Goal: Task Accomplishment & Management: Manage account settings

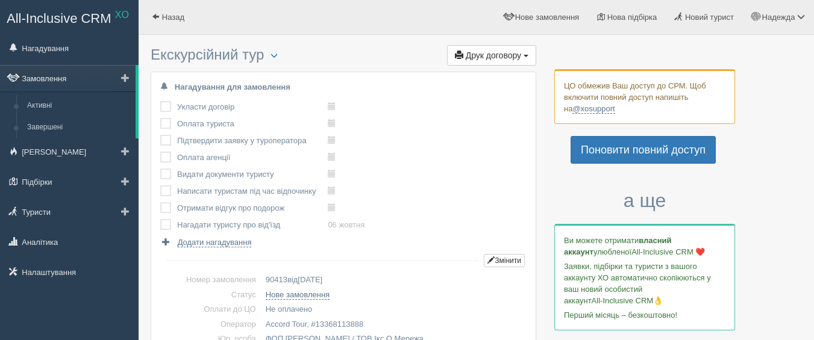
click at [39, 81] on link "Замовлення" at bounding box center [68, 78] width 136 height 27
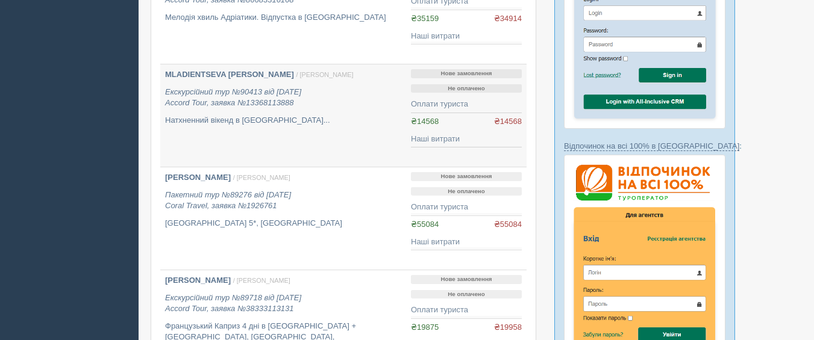
scroll to position [603, 0]
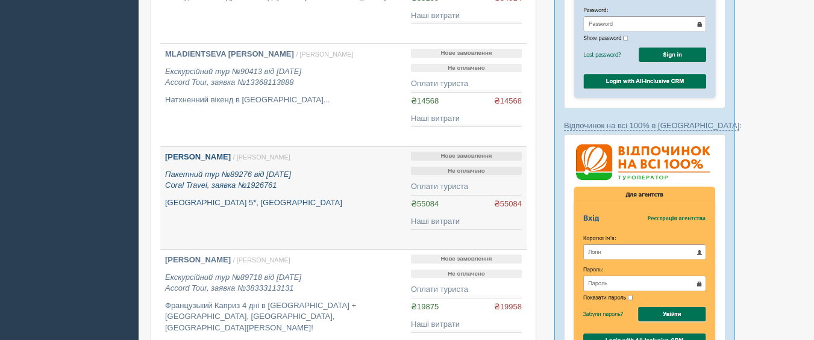
click at [211, 156] on b "[PERSON_NAME]" at bounding box center [198, 156] width 66 height 9
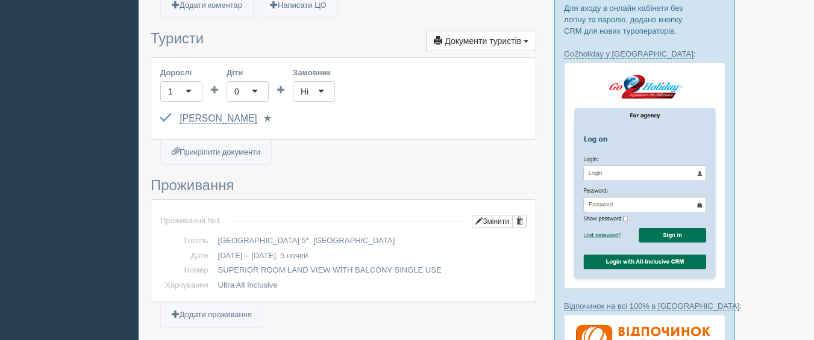
scroll to position [482, 0]
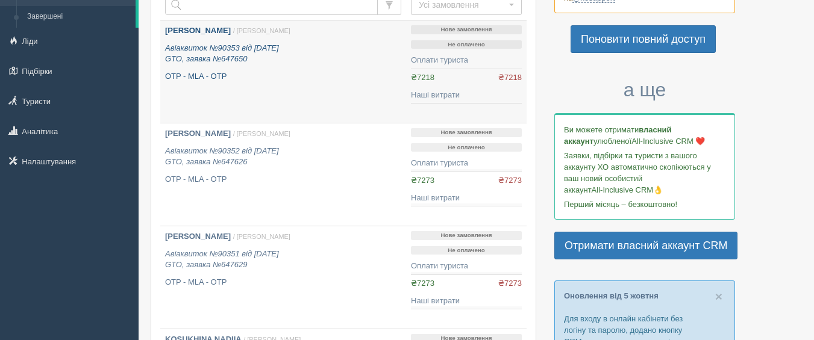
scroll to position [121, 0]
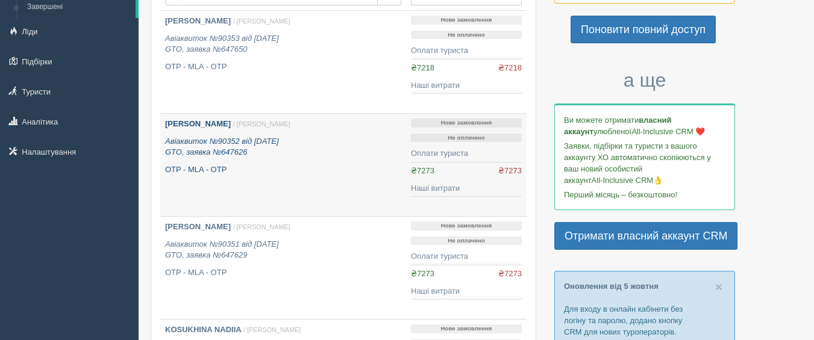
click at [206, 139] on icon "Авіаквиток №90352 від [DATE] GTO, заявка №647626" at bounding box center [222, 147] width 114 height 20
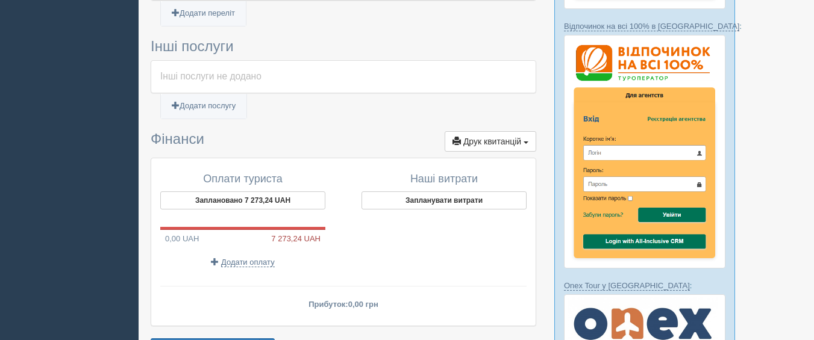
scroll to position [723, 0]
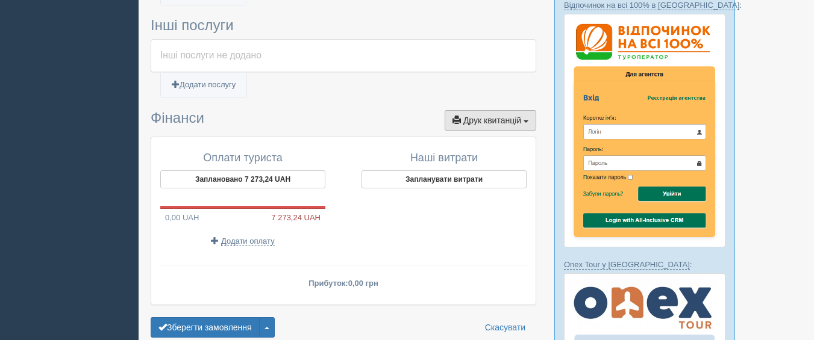
click at [474, 116] on button "Друк квитанцій Друк" at bounding box center [491, 120] width 92 height 20
